Goal: Use online tool/utility: Utilize a website feature to perform a specific function

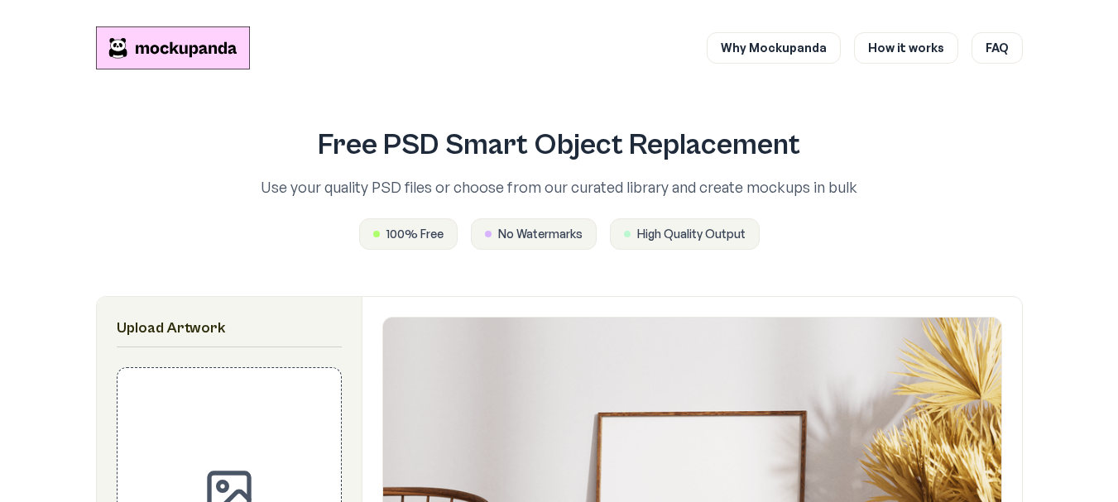
scroll to position [828, 0]
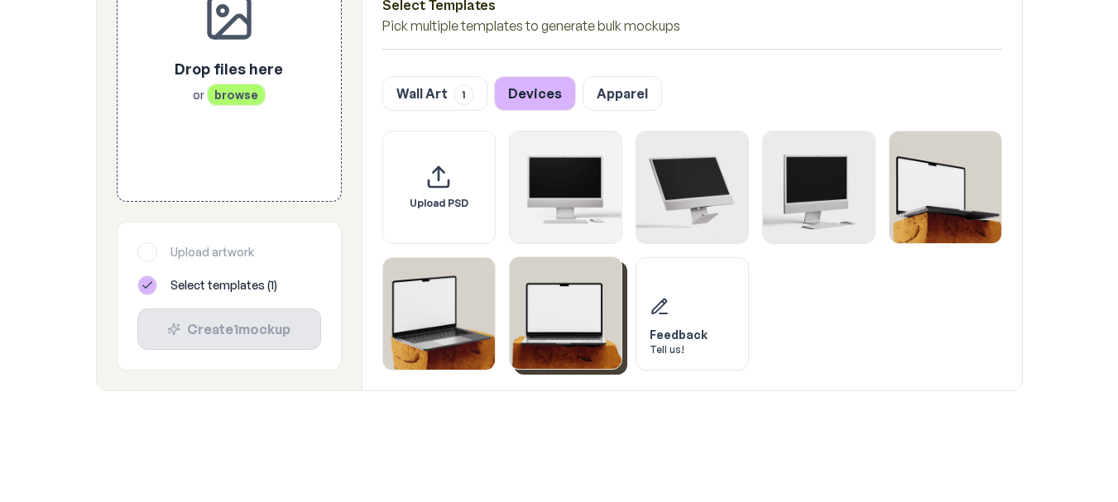
click at [569, 318] on img "Select template MacBook Mockup 3" at bounding box center [566, 313] width 112 height 112
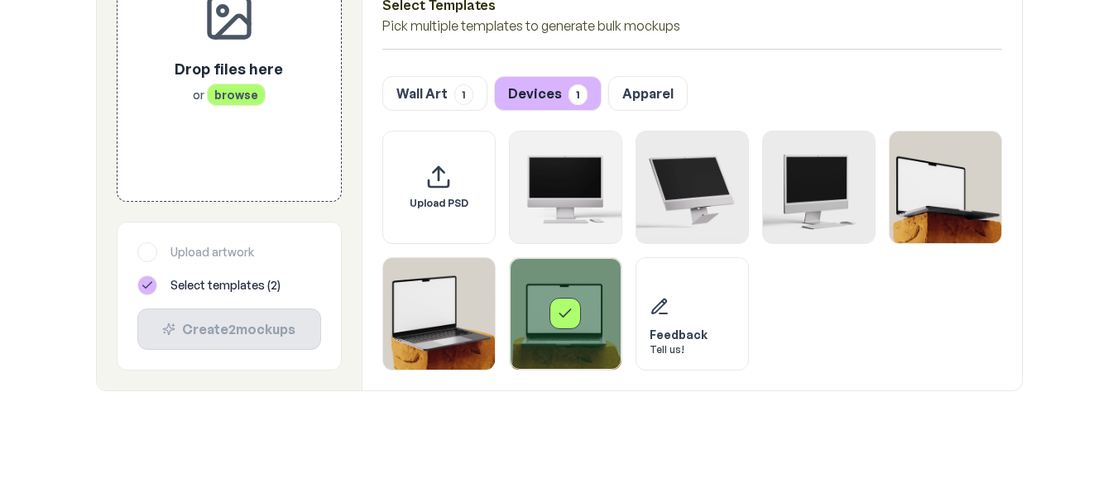
click at [569, 318] on icon "Select template MacBook Mockup 3" at bounding box center [565, 313] width 17 height 17
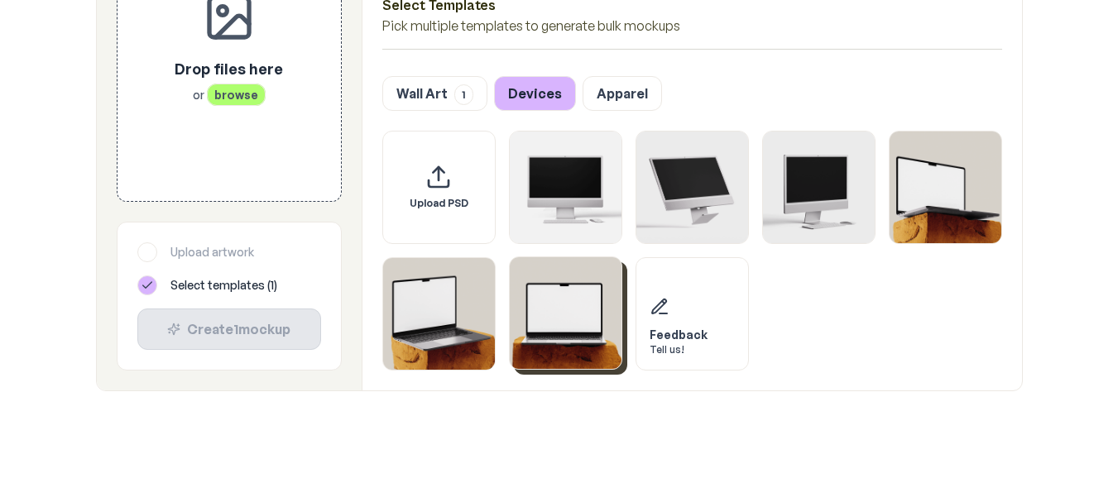
click at [569, 318] on img "Select template MacBook Mockup 3" at bounding box center [566, 313] width 112 height 112
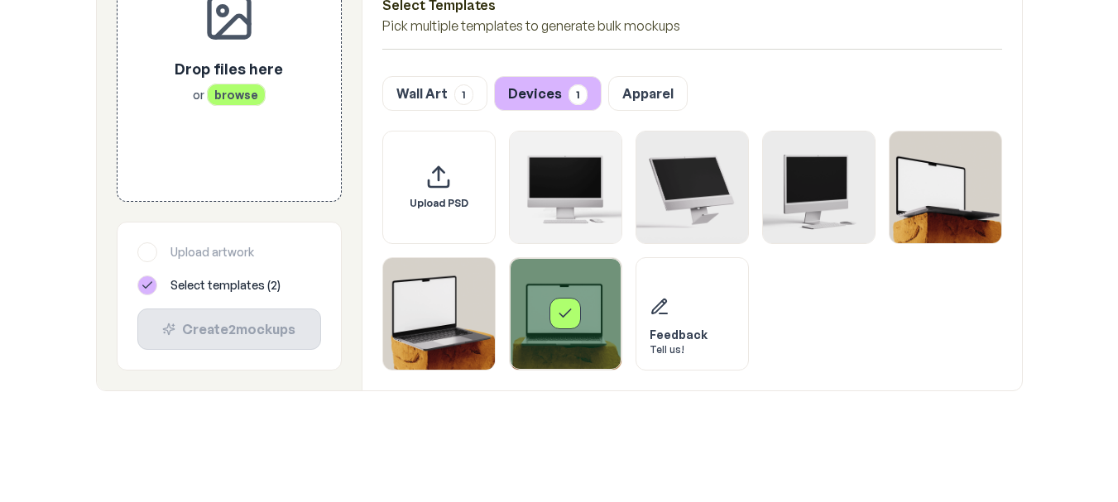
click at [575, 99] on span "1" at bounding box center [578, 94] width 19 height 21
click at [235, 82] on span "browse" at bounding box center [236, 93] width 59 height 22
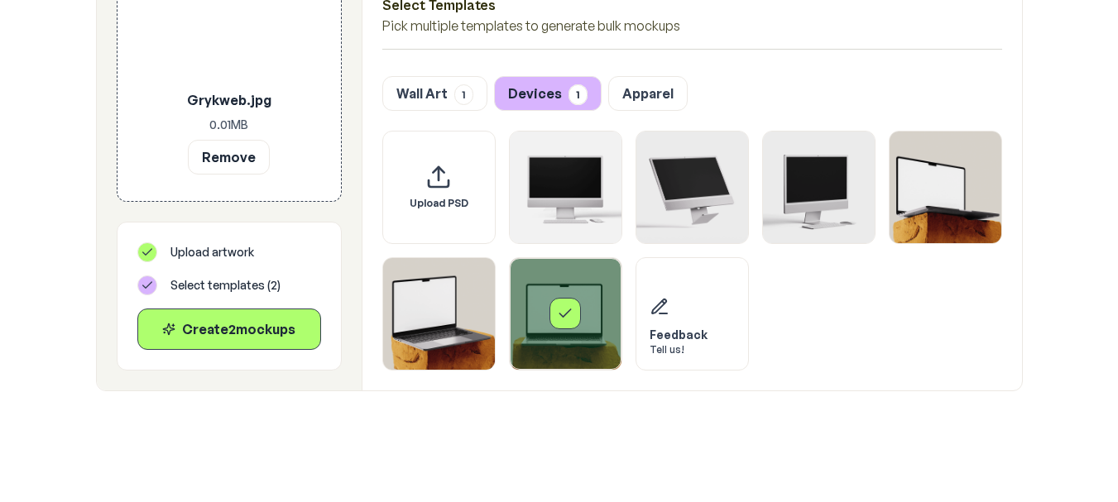
click at [579, 328] on div "Select template MacBook Mockup 3" at bounding box center [566, 314] width 112 height 112
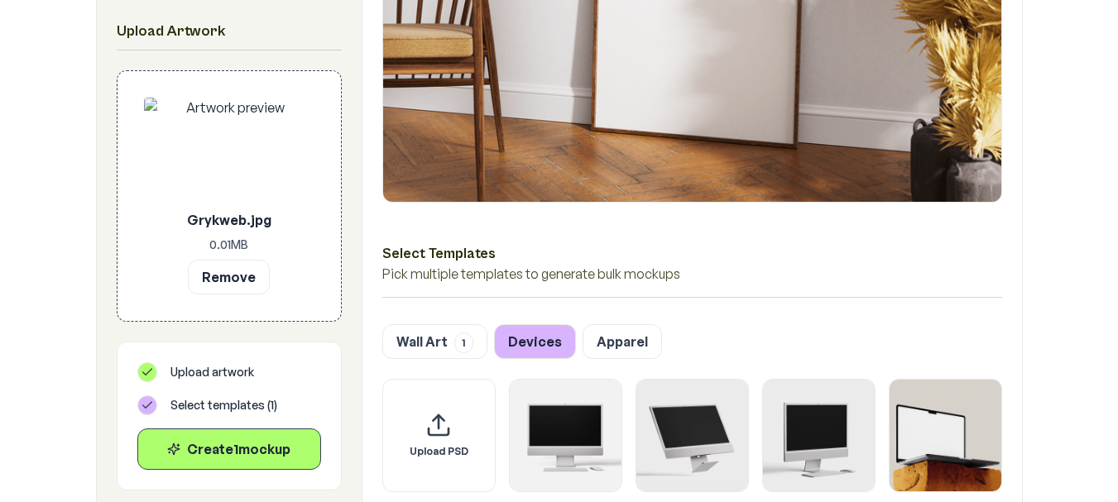
scroll to position [662, 0]
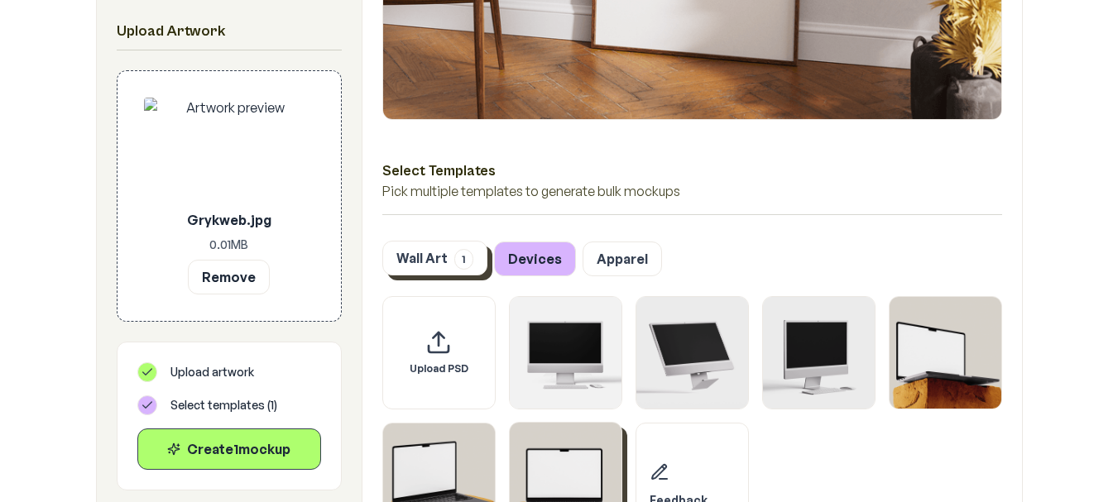
click at [419, 257] on button "Wall Art 1" at bounding box center [434, 258] width 105 height 35
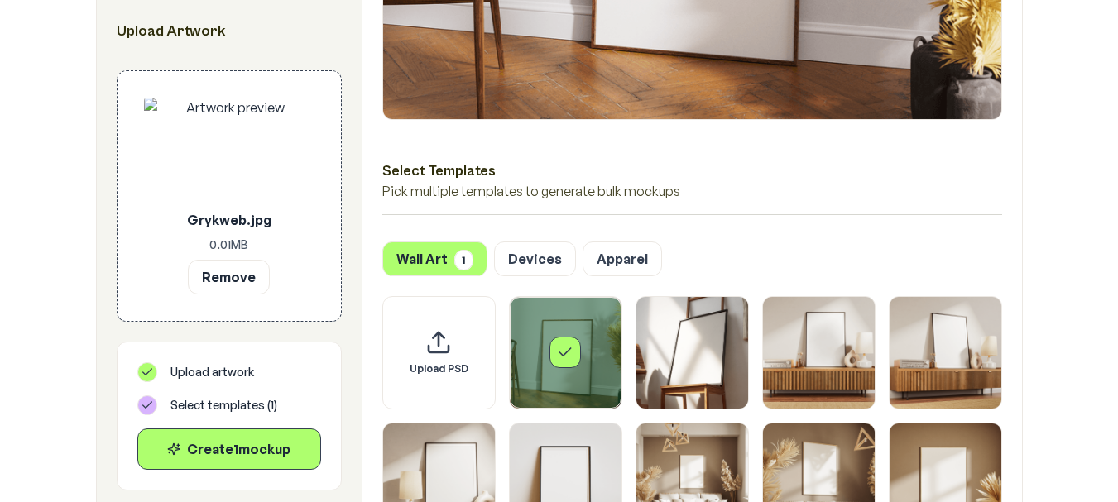
click at [564, 343] on div "Select template Framed Poster" at bounding box center [565, 352] width 31 height 31
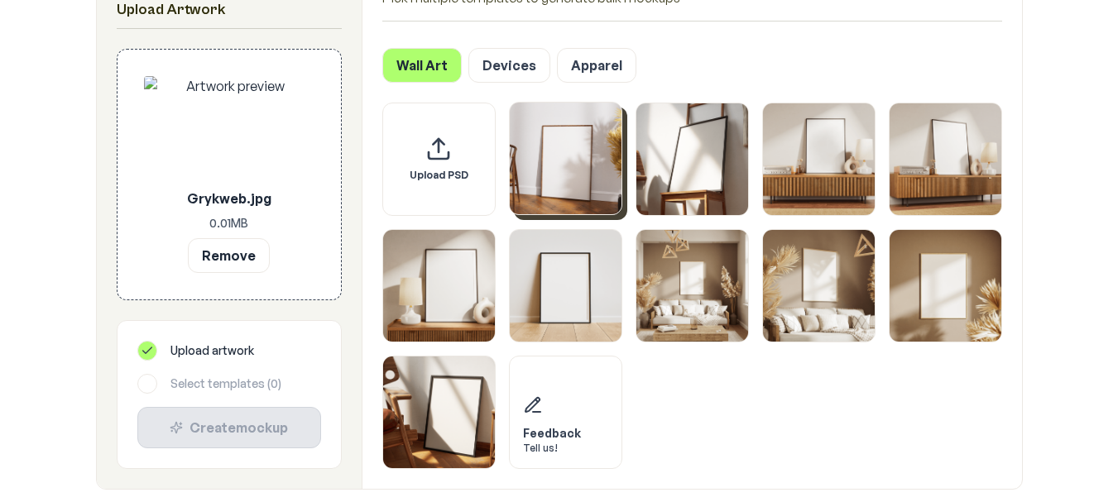
scroll to position [828, 0]
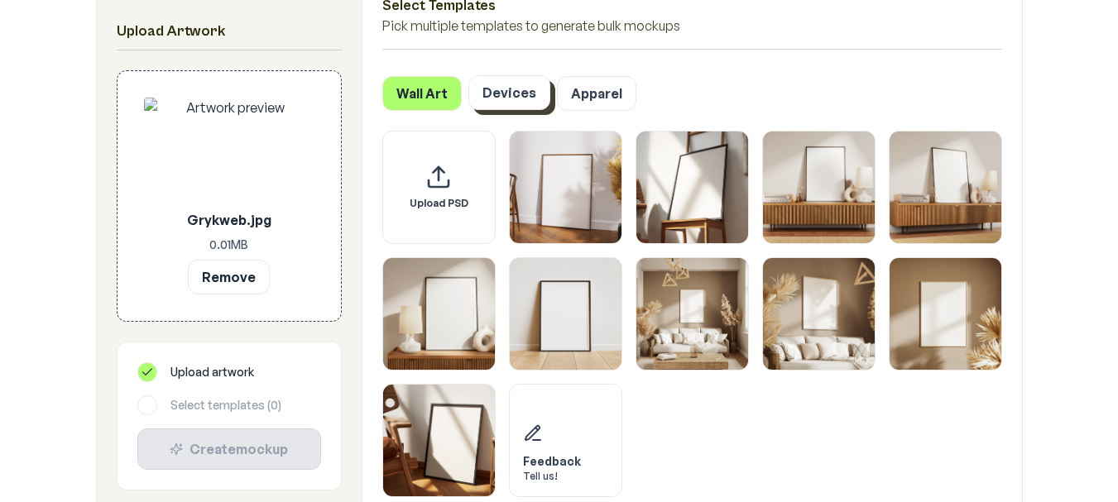
click at [499, 86] on button "Devices" at bounding box center [509, 92] width 82 height 35
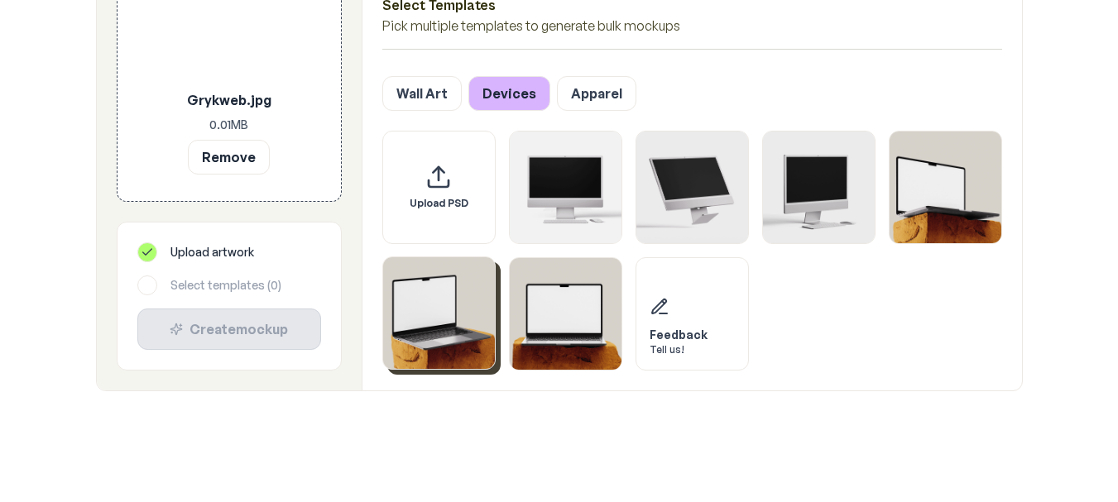
click at [468, 323] on img "Select template MacBook Mockup 2" at bounding box center [439, 313] width 112 height 112
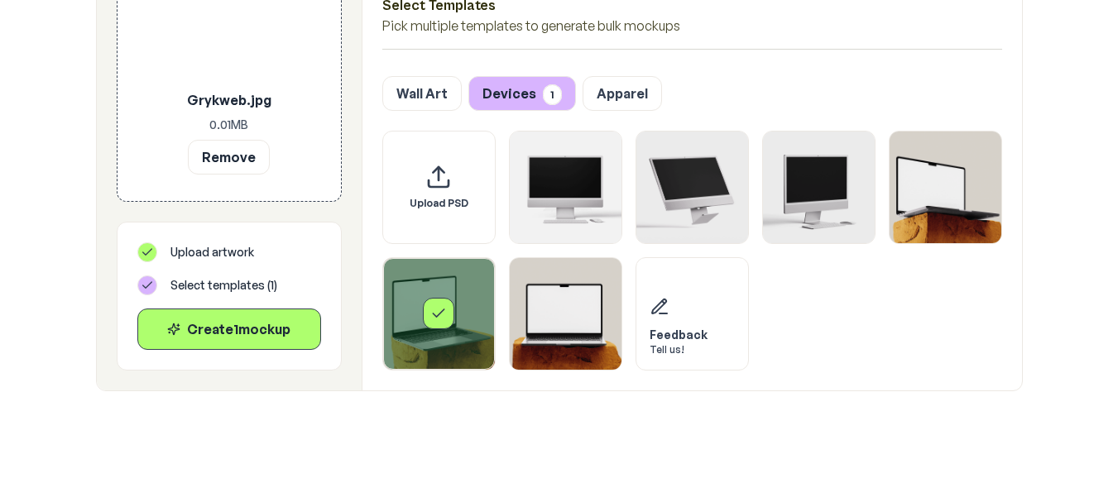
click at [286, 334] on div "Create 1 mockup" at bounding box center [229, 329] width 156 height 20
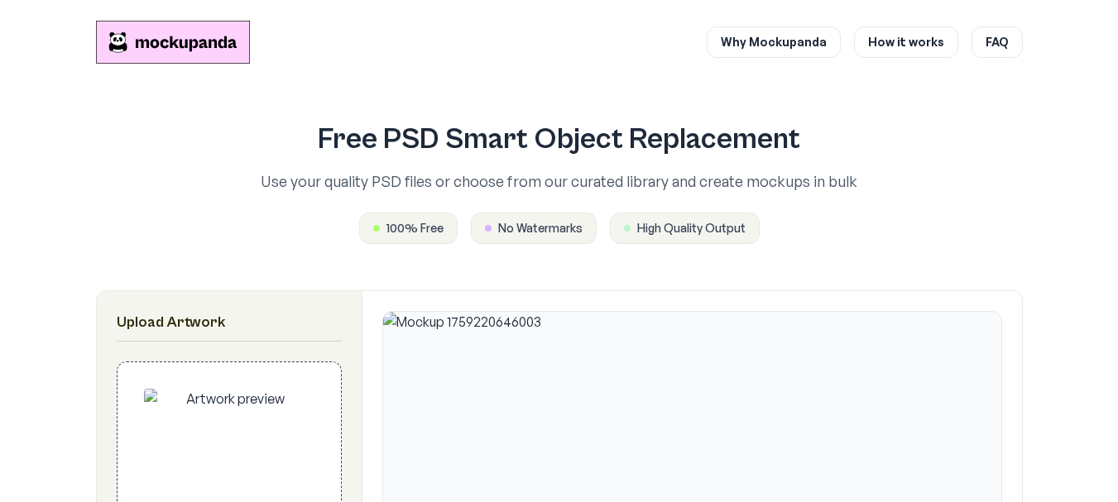
scroll to position [0, 0]
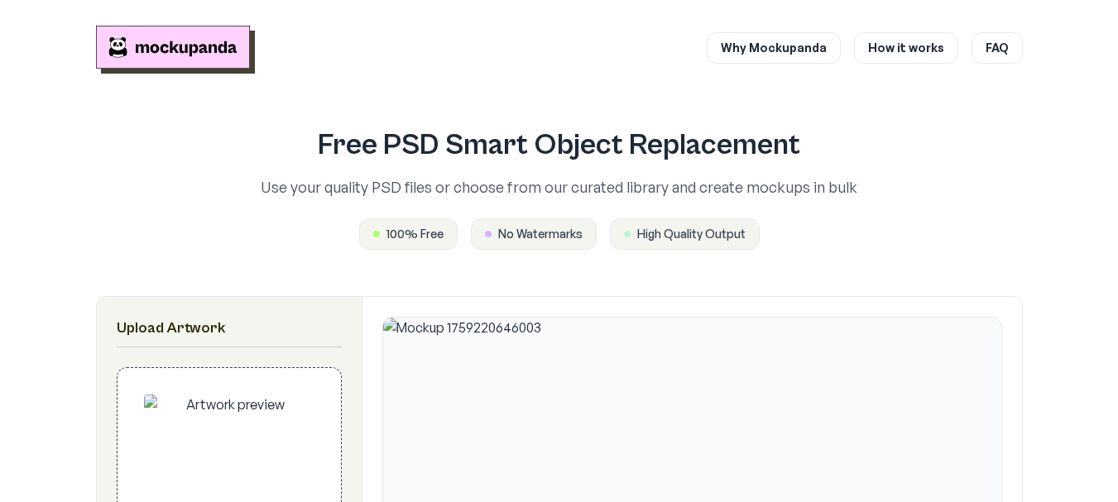
click at [190, 46] on img "Mockupanda home" at bounding box center [173, 47] width 154 height 43
click at [193, 50] on img "Mockupanda home" at bounding box center [173, 47] width 154 height 43
